Goal: Task Accomplishment & Management: Use online tool/utility

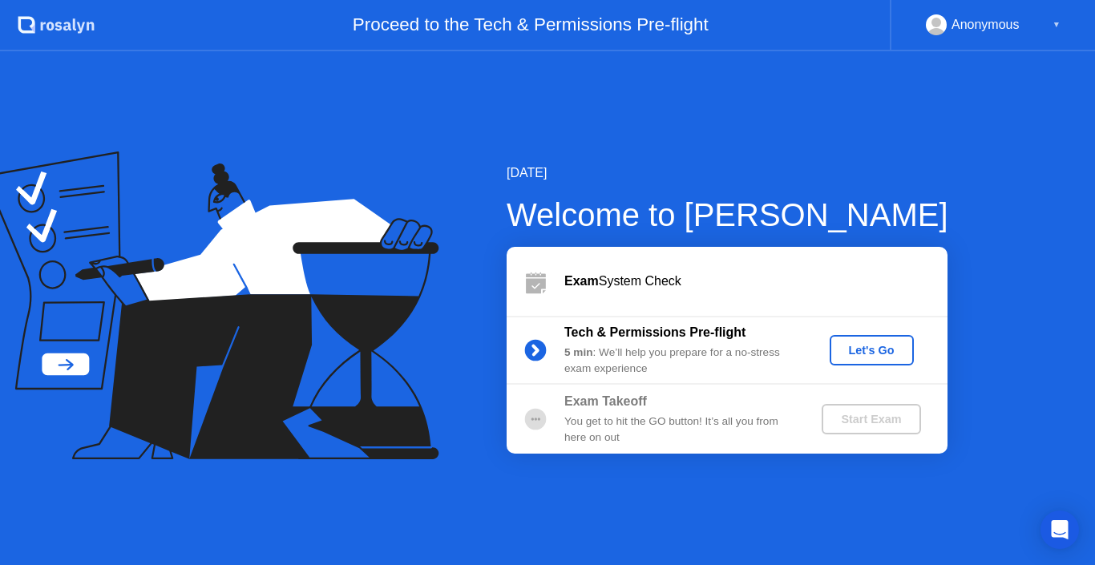
click at [871, 344] on div "Let's Go" at bounding box center [871, 350] width 71 height 13
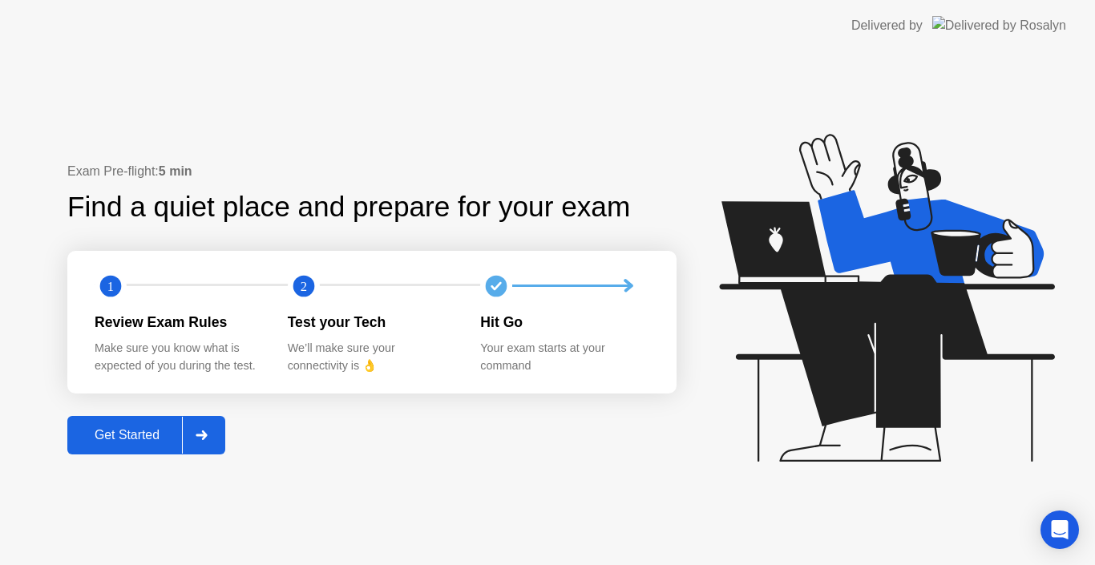
click at [122, 440] on div "Get Started" at bounding box center [127, 435] width 110 height 14
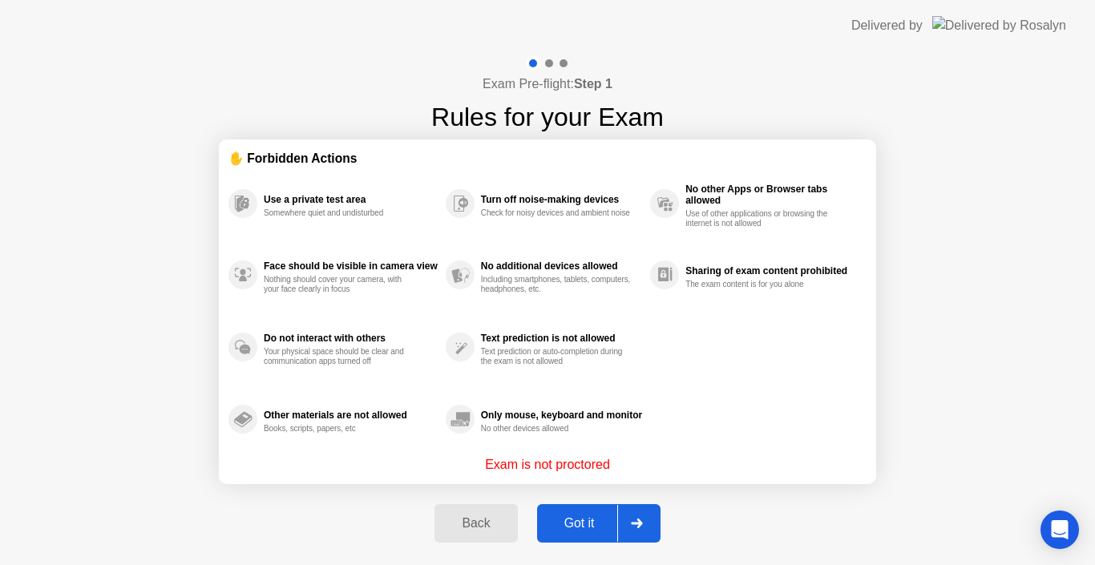
click at [573, 523] on div "Got it" at bounding box center [579, 523] width 75 height 14
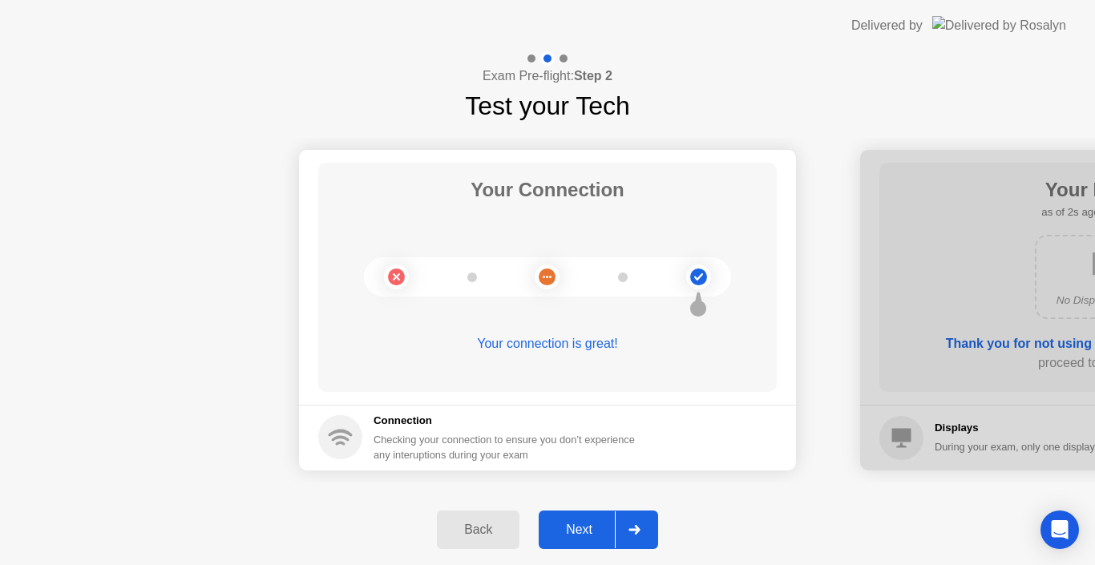
click at [588, 531] on div "Next" at bounding box center [578, 530] width 71 height 14
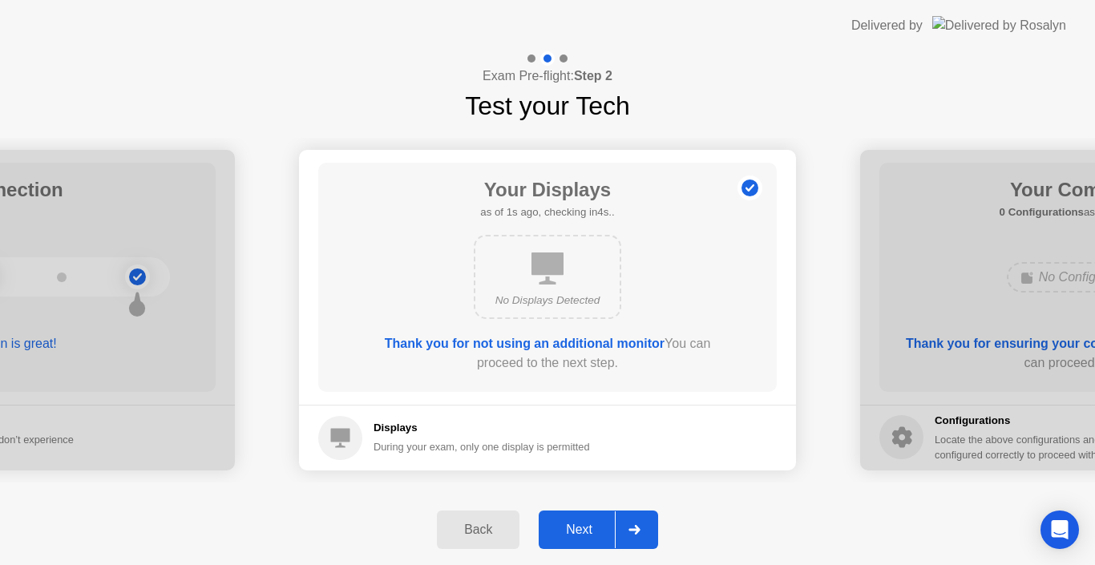
click at [588, 532] on div "Next" at bounding box center [578, 530] width 71 height 14
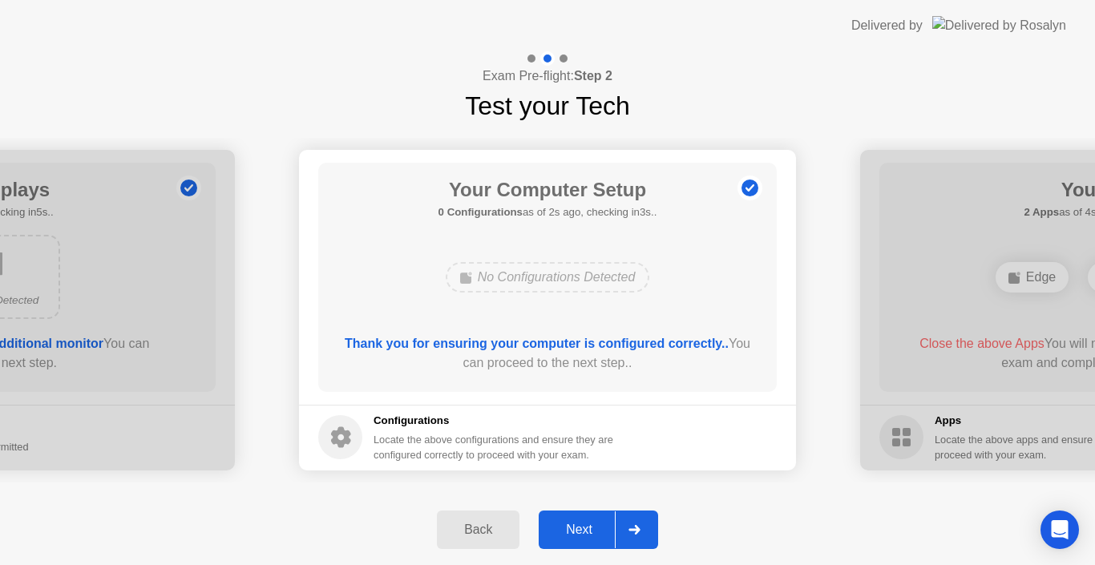
click at [581, 531] on div "Next" at bounding box center [578, 530] width 71 height 14
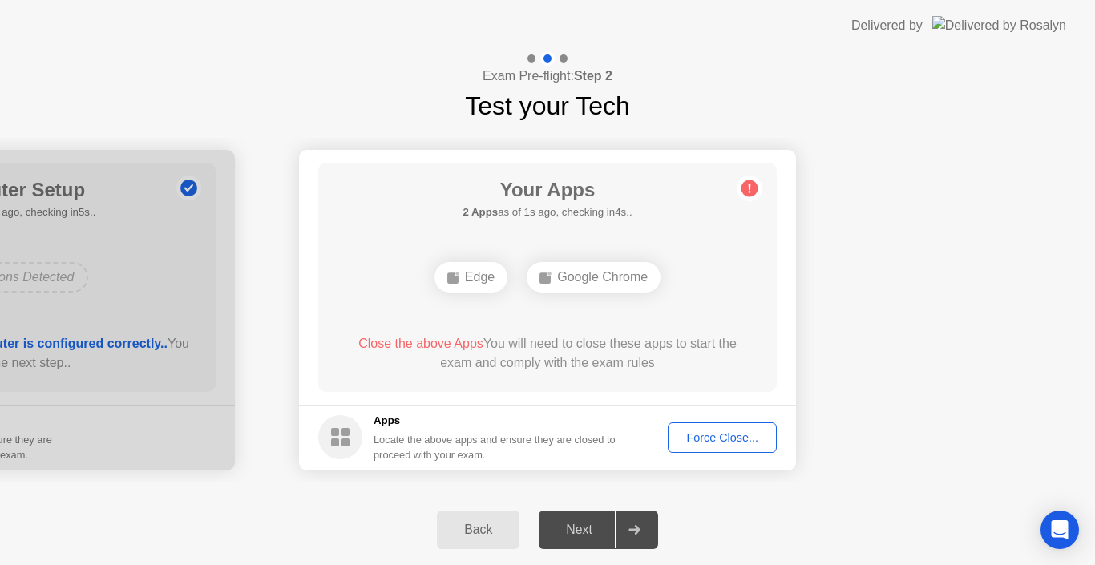
click at [697, 439] on div "Force Close..." at bounding box center [722, 437] width 98 height 13
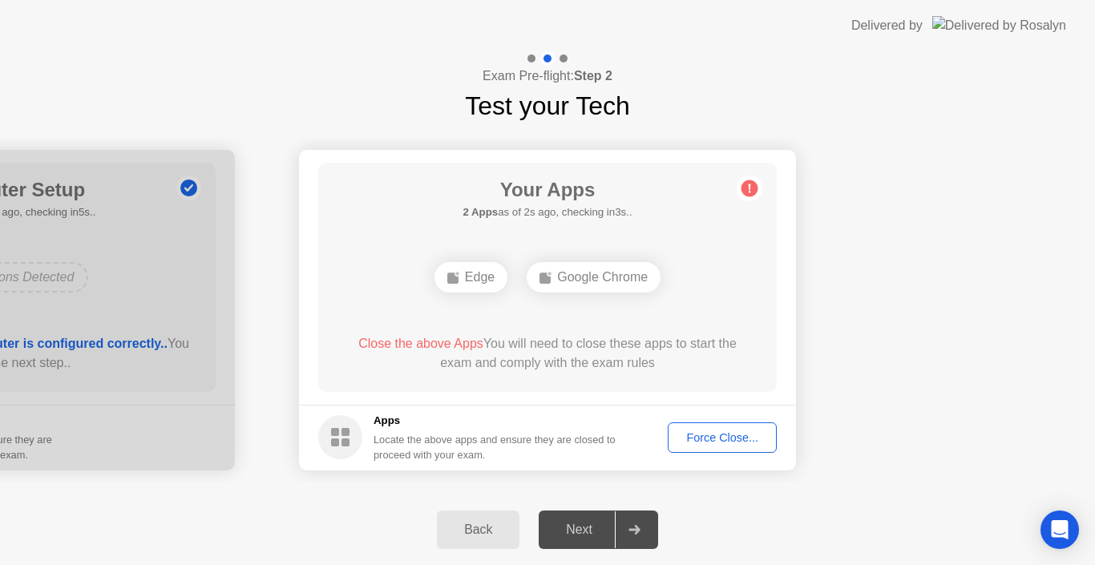
click at [714, 432] on div "Force Close..." at bounding box center [722, 437] width 98 height 13
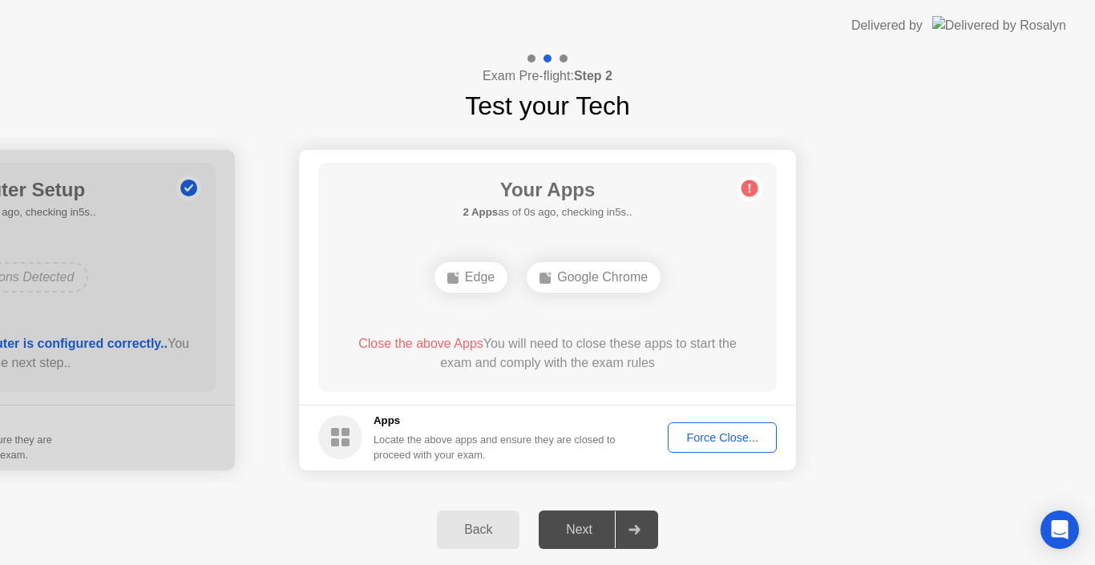
click at [588, 531] on div "Next" at bounding box center [578, 530] width 71 height 14
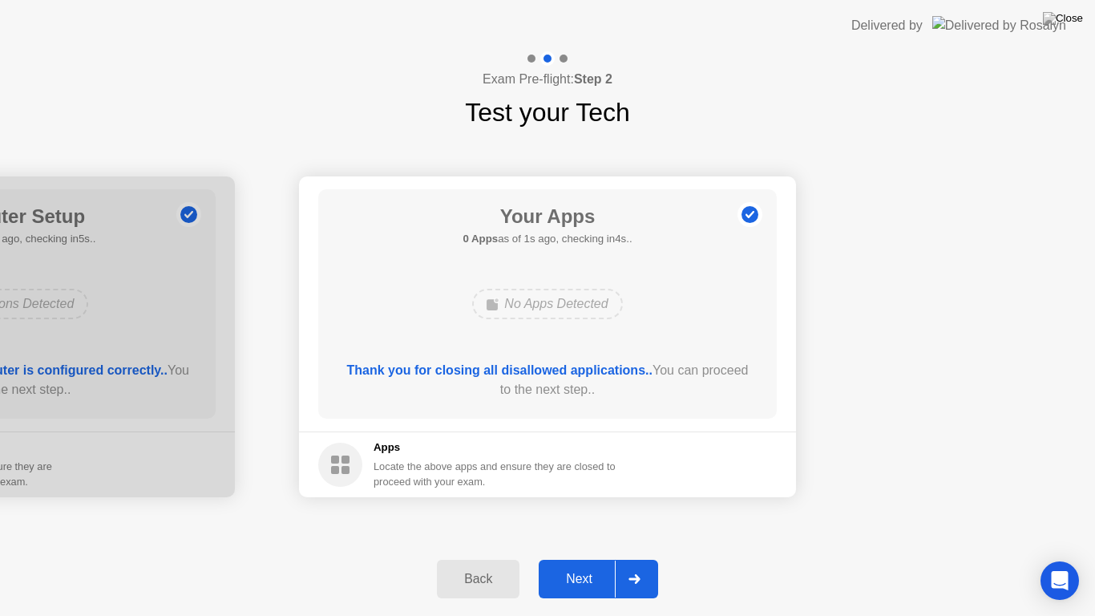
click at [569, 564] on div "Next" at bounding box center [578, 578] width 71 height 14
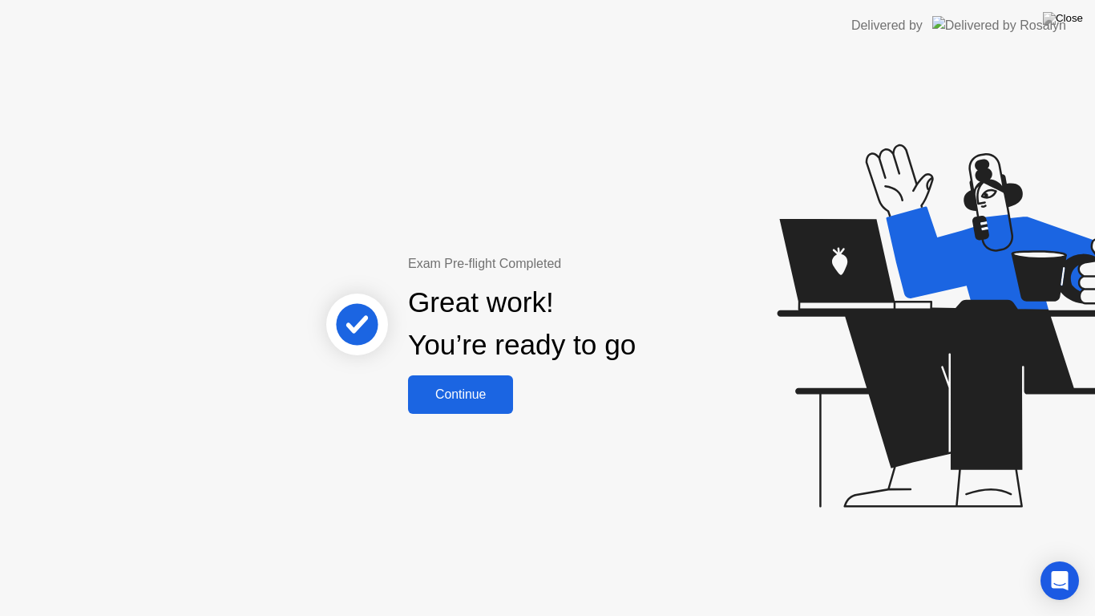
click at [463, 398] on div "Continue" at bounding box center [460, 394] width 95 height 14
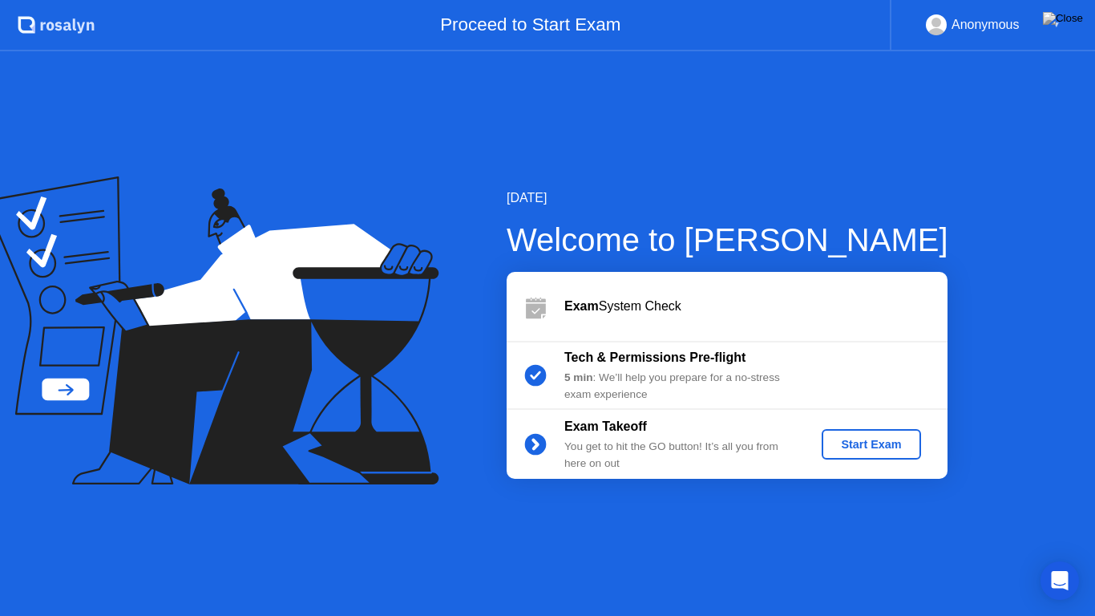
click at [861, 443] on div "Start Exam" at bounding box center [871, 444] width 86 height 13
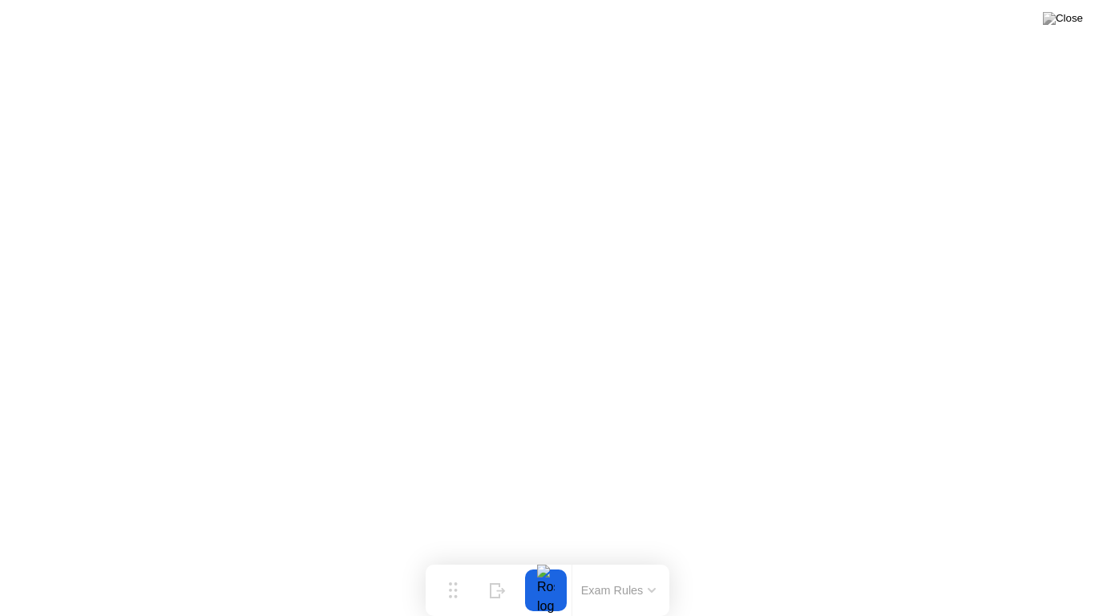
click at [549, 564] on div at bounding box center [546, 590] width 34 height 42
click at [1076, 18] on img at bounding box center [1063, 18] width 40 height 13
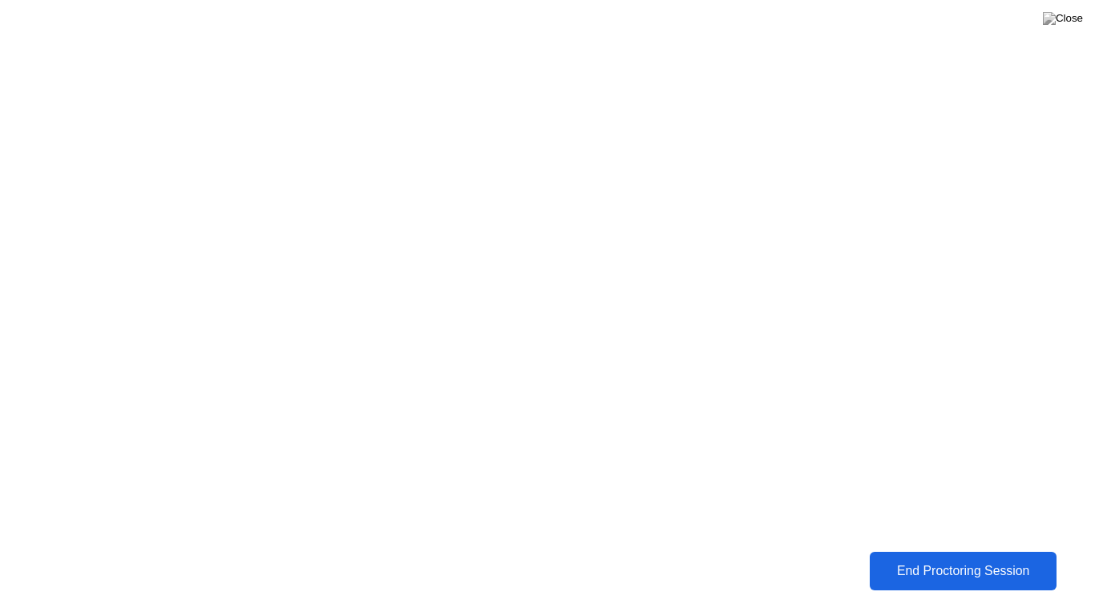
click at [952, 564] on button "End Proctoring Session" at bounding box center [963, 571] width 196 height 40
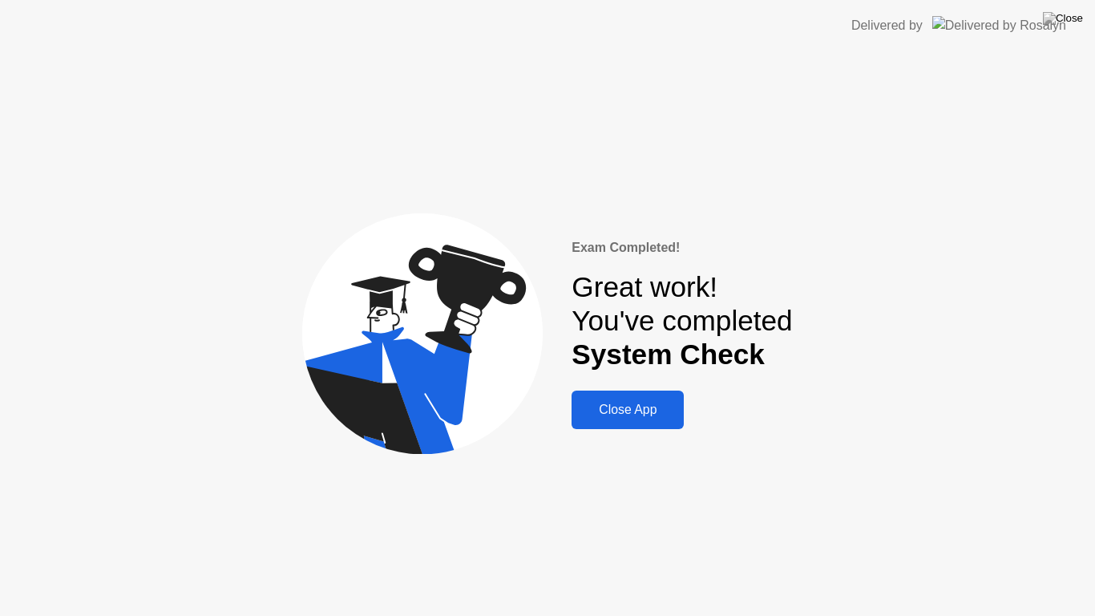
click at [639, 417] on div "Close App" at bounding box center [627, 409] width 103 height 14
